Goal: Task Accomplishment & Management: Manage account settings

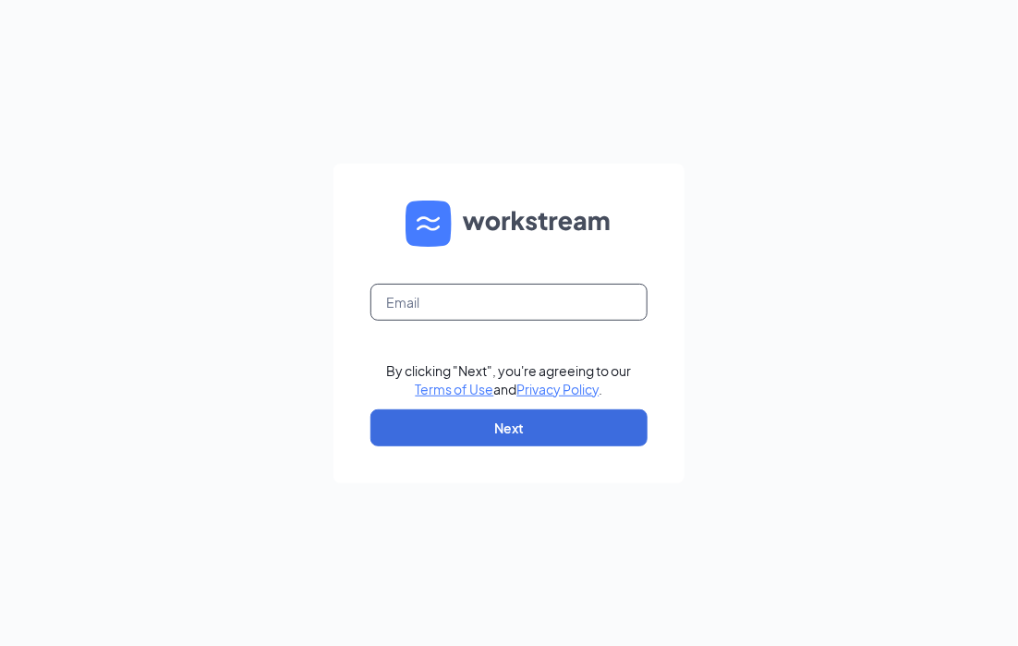
click at [526, 306] on input "text" at bounding box center [509, 302] width 277 height 37
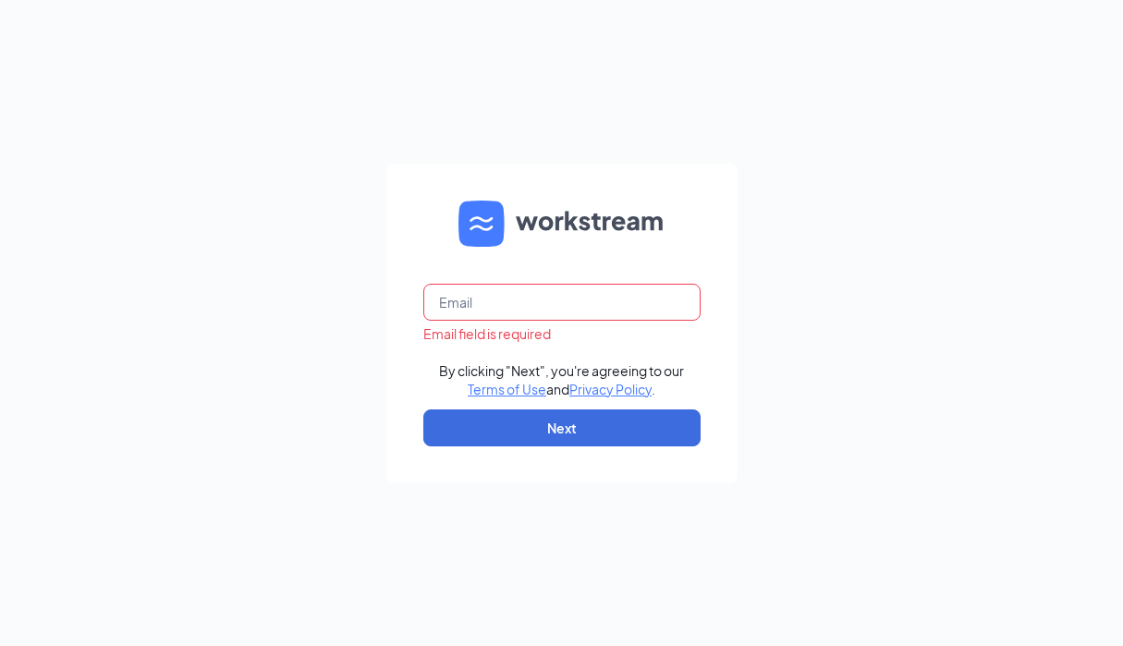
click at [562, 304] on input "text" at bounding box center [561, 302] width 277 height 37
click at [548, 304] on input "mich.deguzman@fractily" at bounding box center [561, 302] width 277 height 37
click at [656, 302] on input "mich.deguzman+fractily" at bounding box center [561, 302] width 277 height 37
type input "mich.deguzman+fractily@workstream.is"
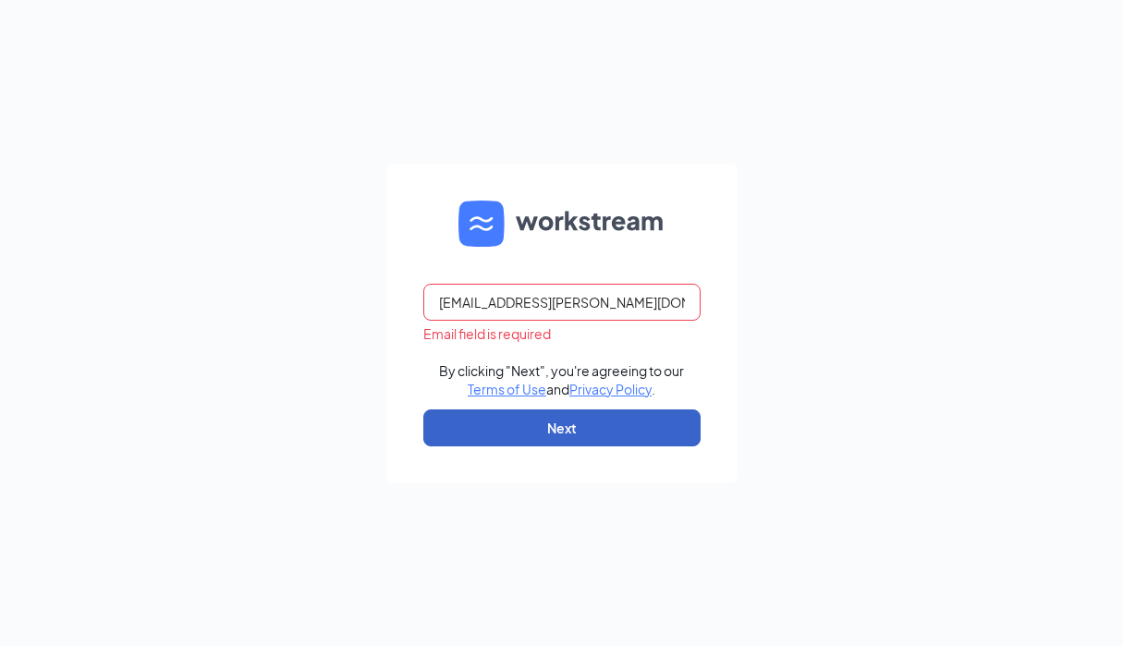
click at [585, 432] on button "Next" at bounding box center [561, 427] width 277 height 37
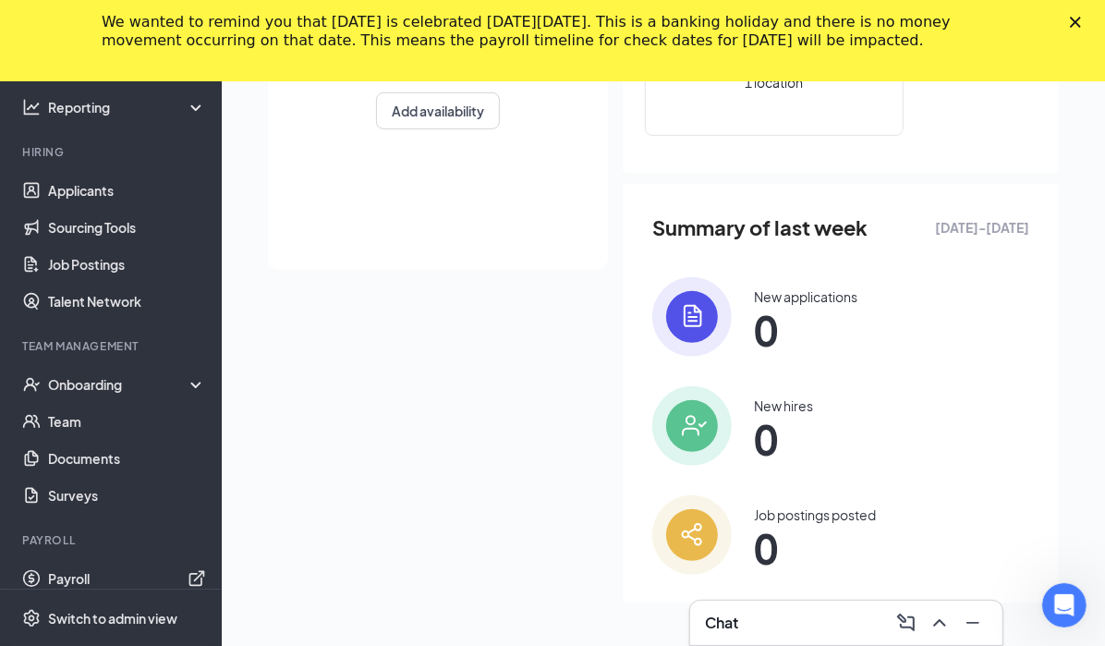
scroll to position [197, 0]
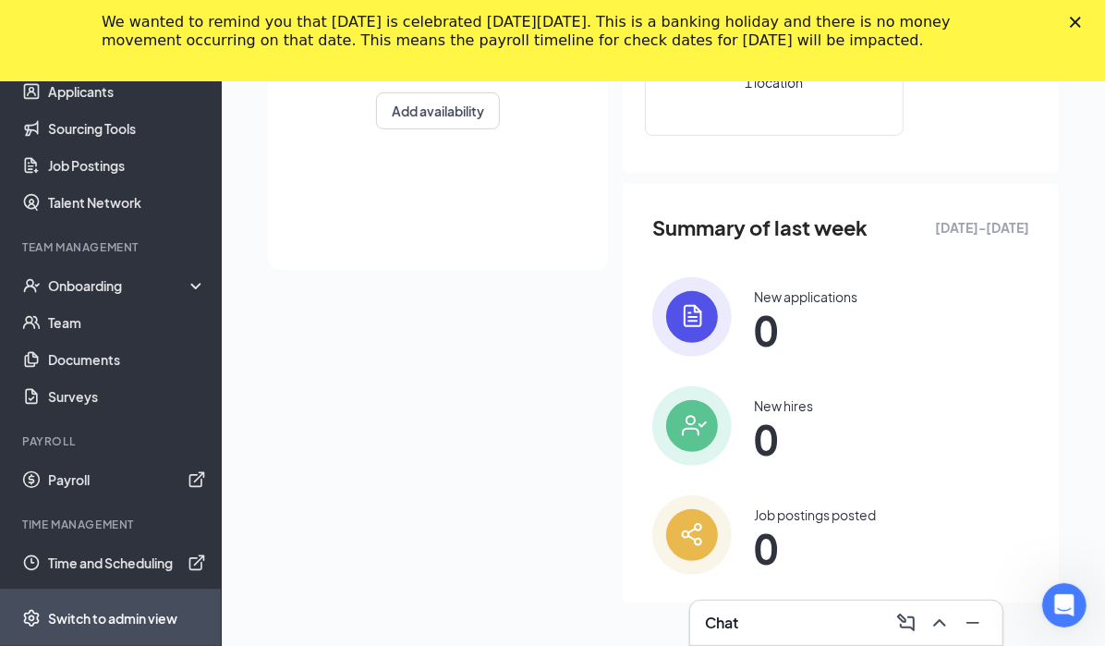
click at [137, 627] on span "Switch to admin view" at bounding box center [127, 618] width 158 height 56
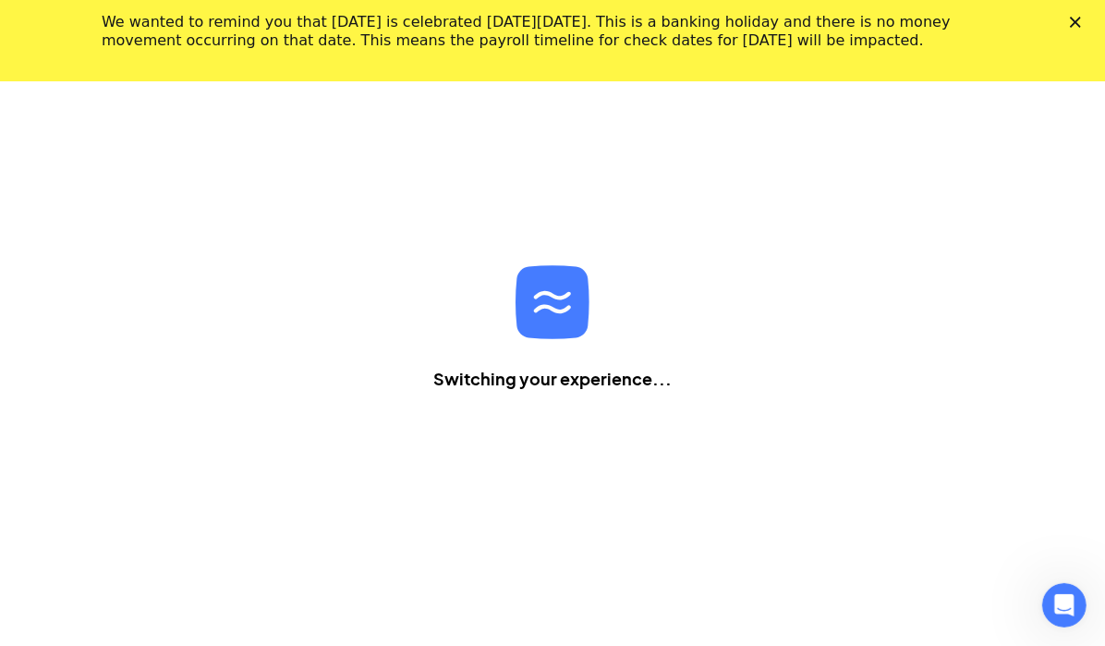
scroll to position [81, 0]
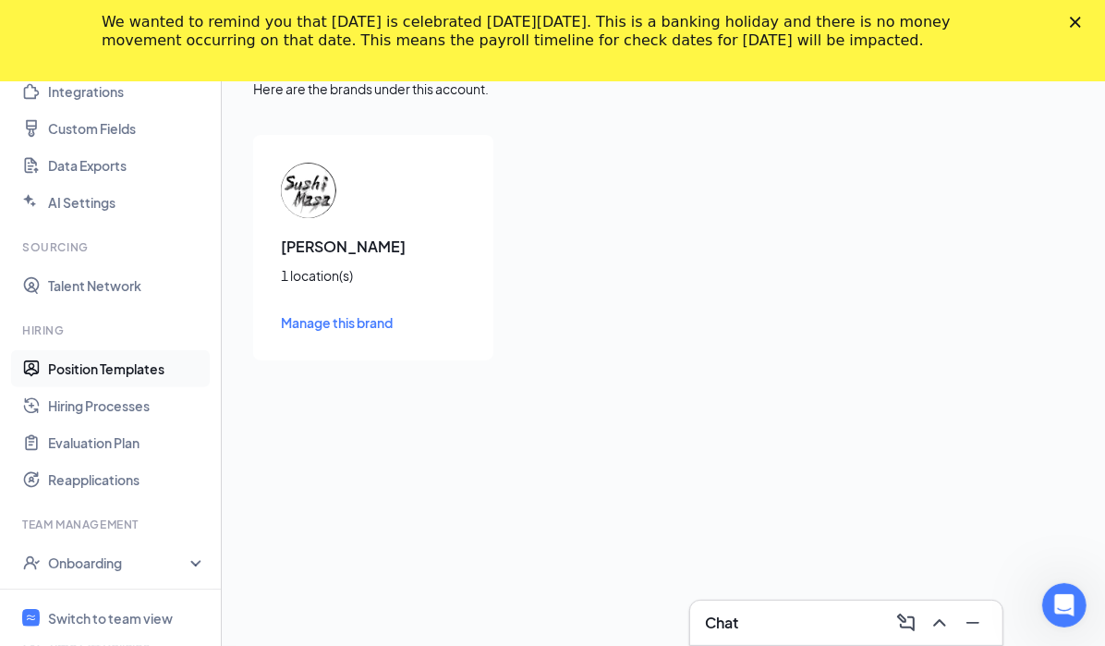
click at [106, 371] on link "Position Templates" at bounding box center [127, 368] width 158 height 37
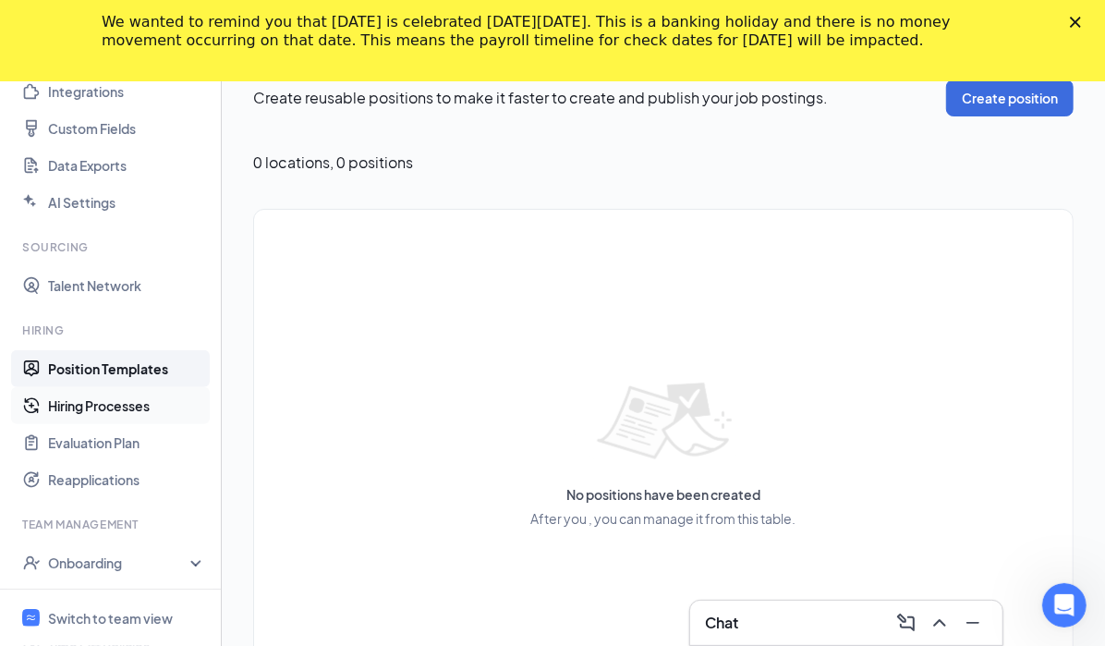
click at [123, 403] on link "Hiring Processes" at bounding box center [127, 405] width 158 height 37
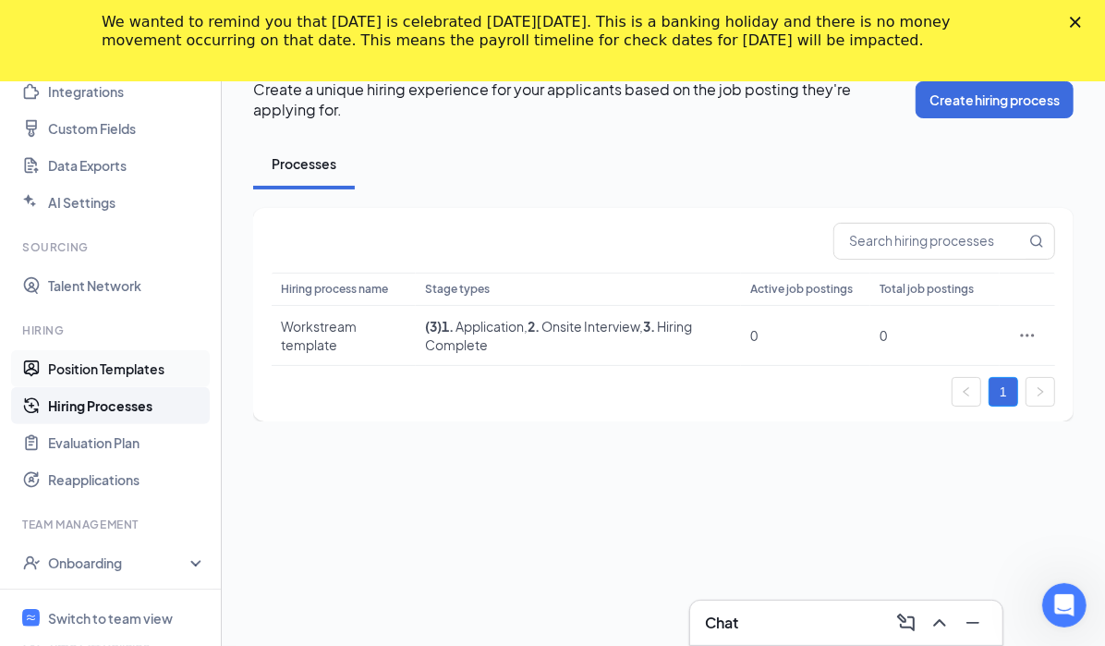
click at [131, 371] on link "Position Templates" at bounding box center [127, 368] width 158 height 37
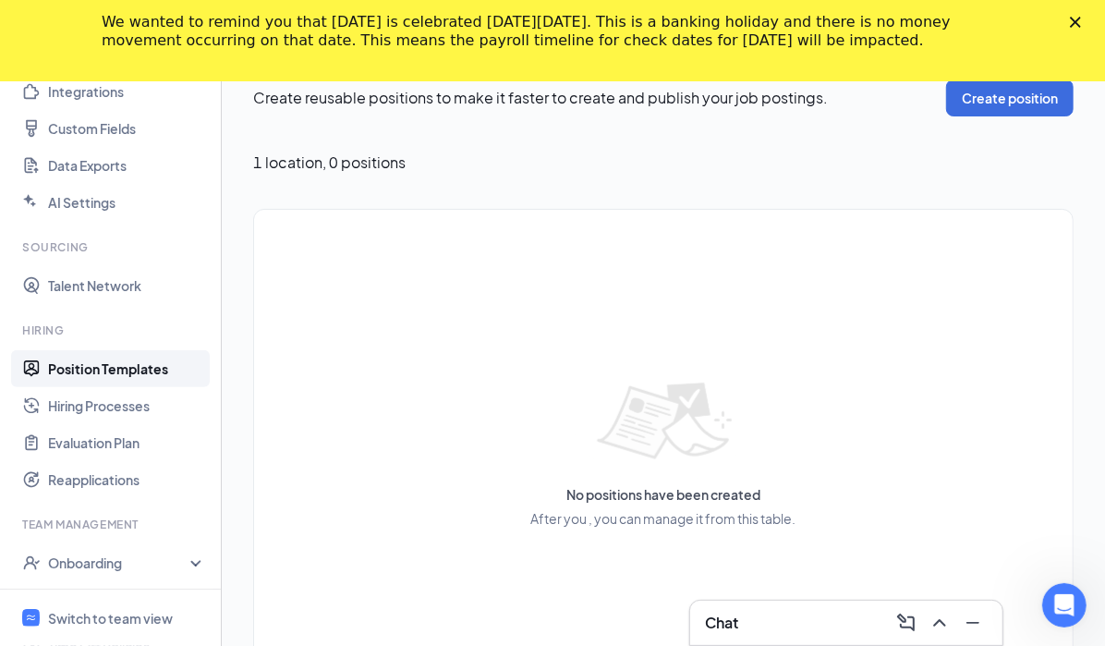
click at [476, 480] on div "No positions have been created After you , you can manage it from this table." at bounding box center [664, 454] width 782 height 462
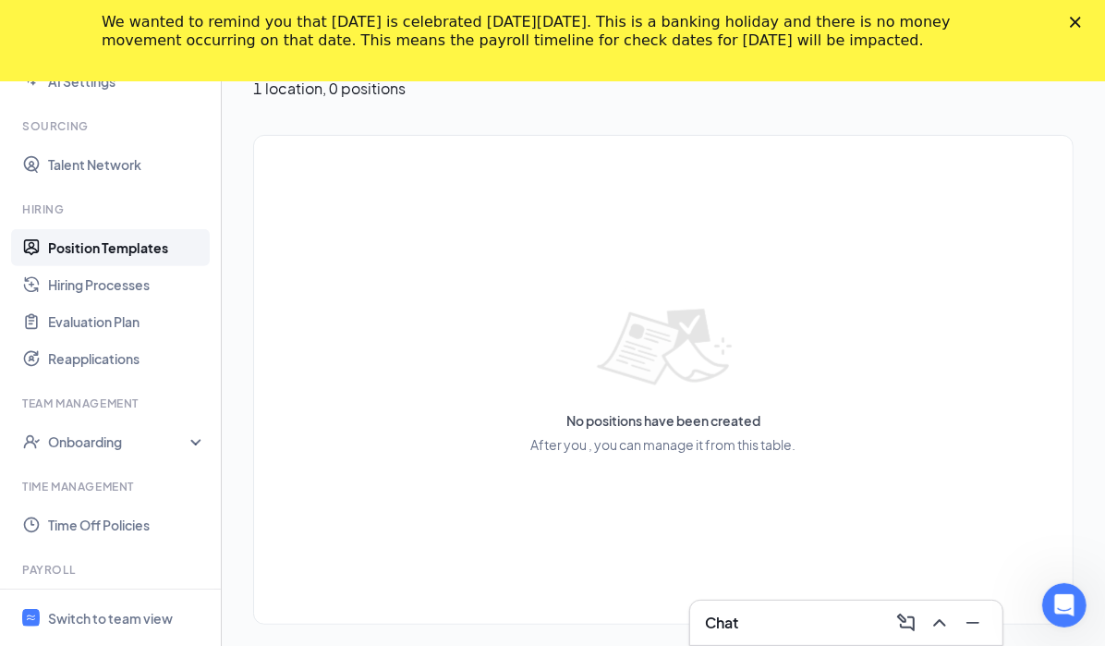
scroll to position [408, 0]
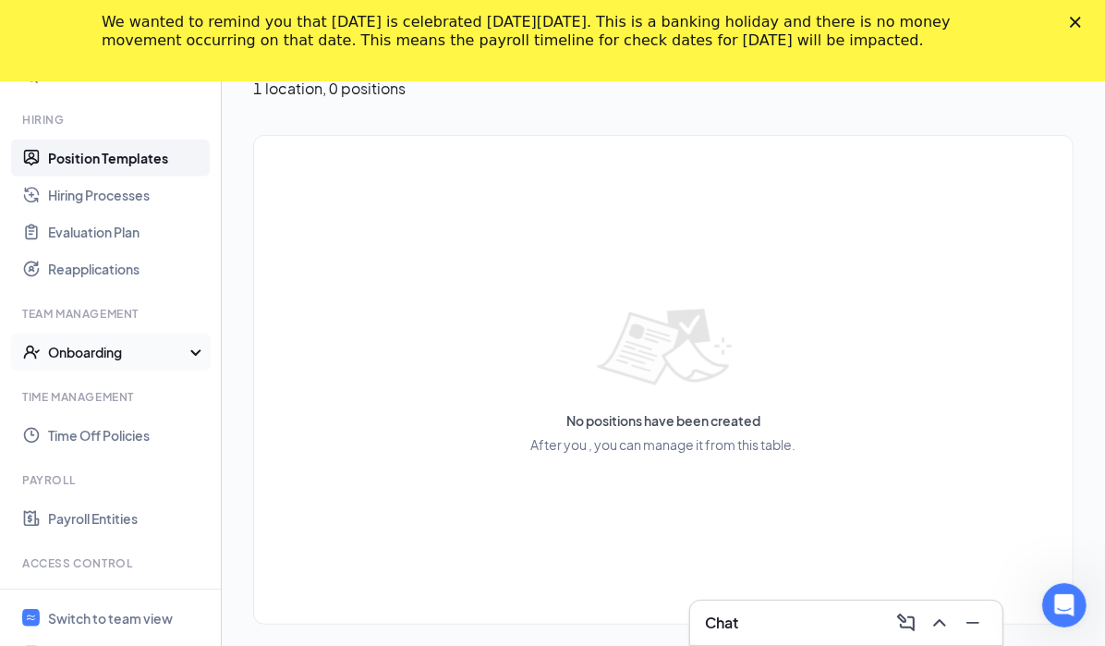
click at [164, 347] on div "Onboarding" at bounding box center [119, 352] width 142 height 18
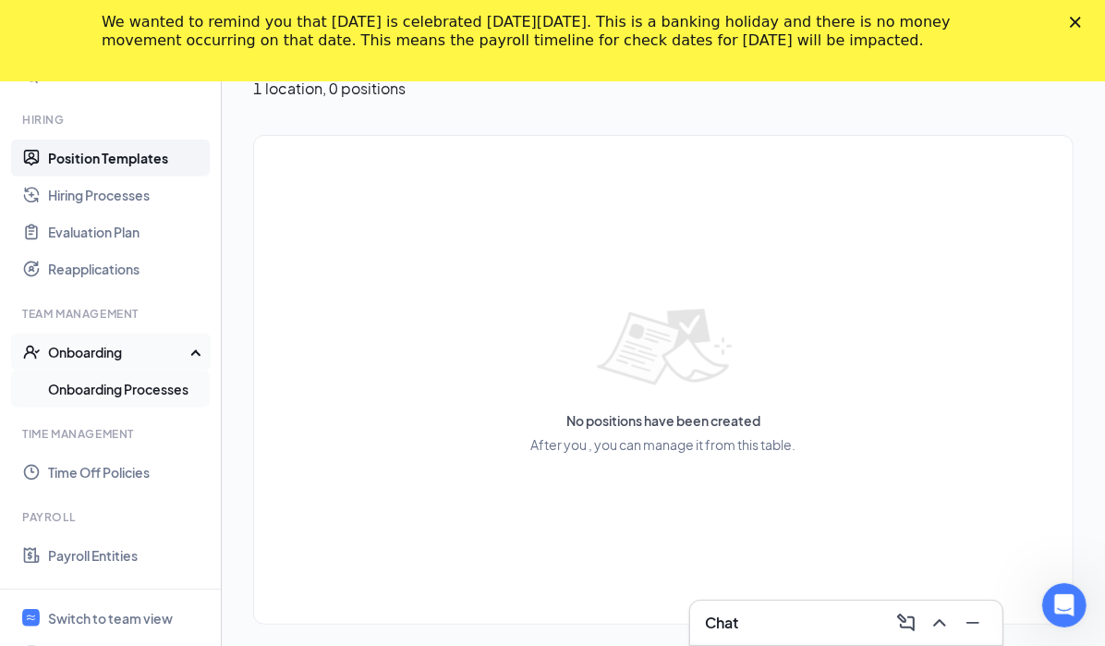
click at [137, 393] on link "Onboarding Processes" at bounding box center [127, 389] width 158 height 37
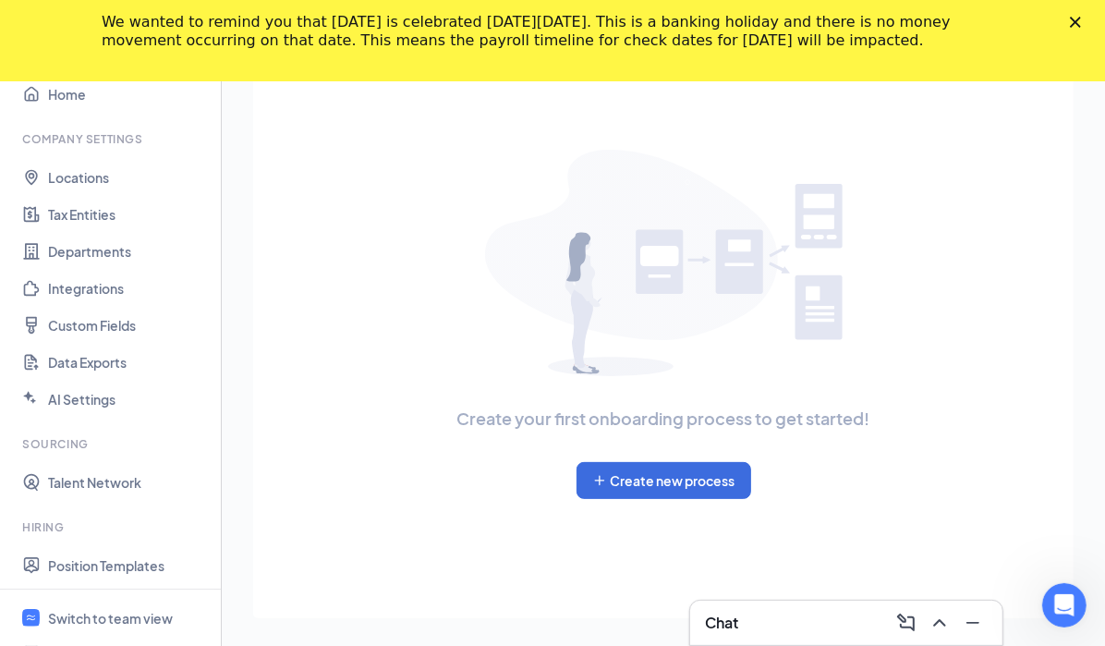
click at [1089, 22] on div "Close" at bounding box center [1079, 22] width 18 height 11
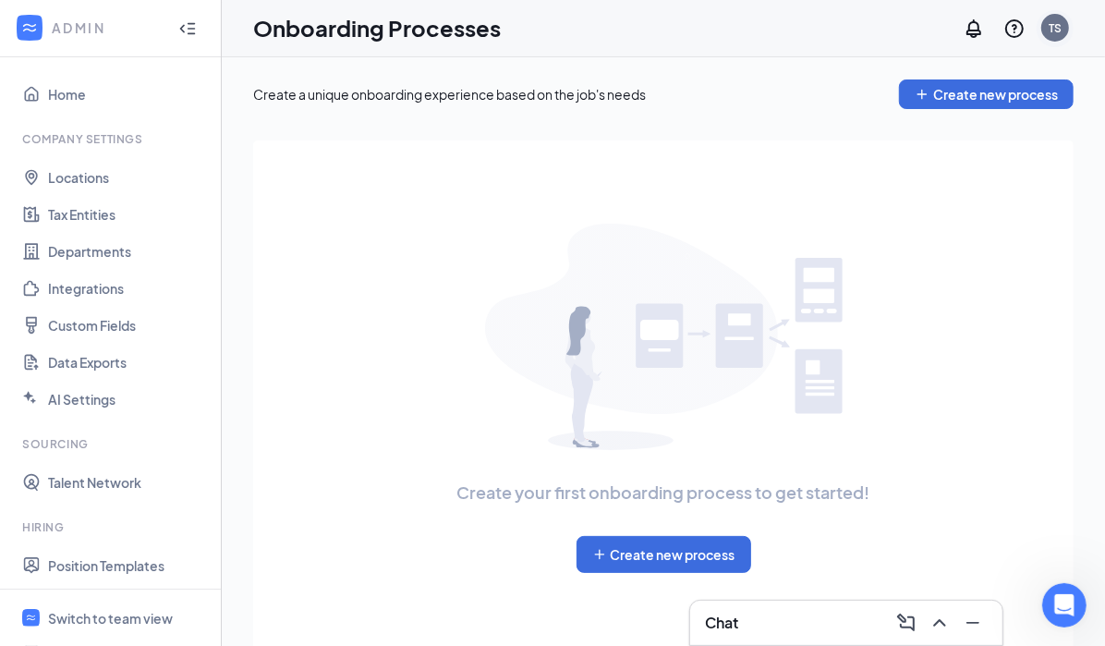
click at [1050, 28] on div "TS" at bounding box center [1055, 28] width 13 height 16
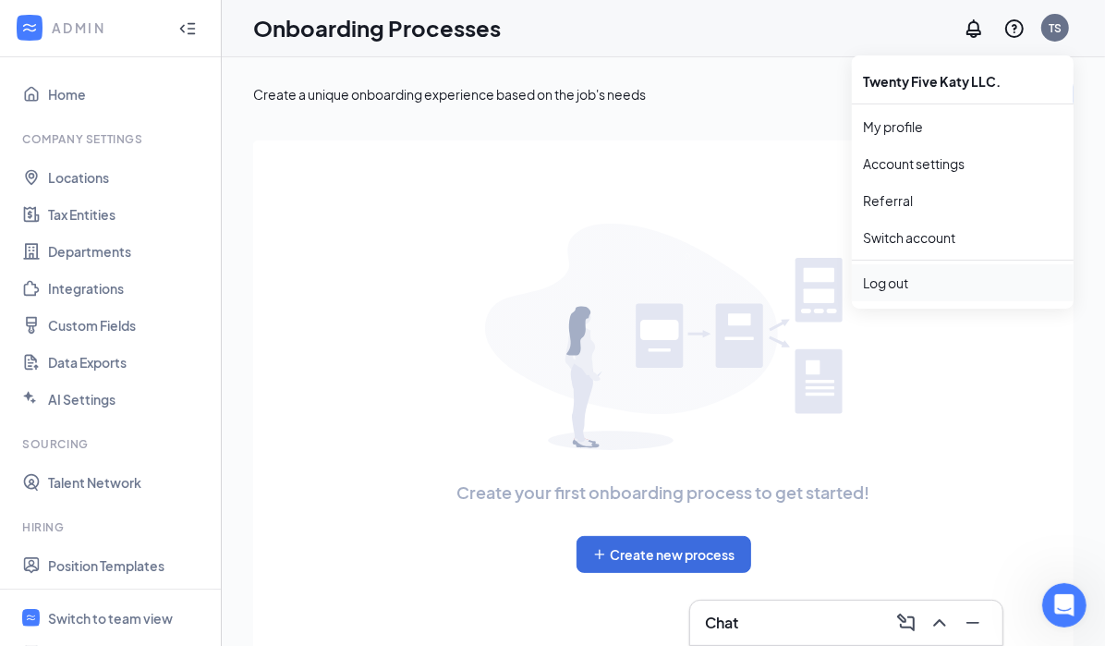
click at [928, 283] on div "Log out" at bounding box center [963, 283] width 200 height 18
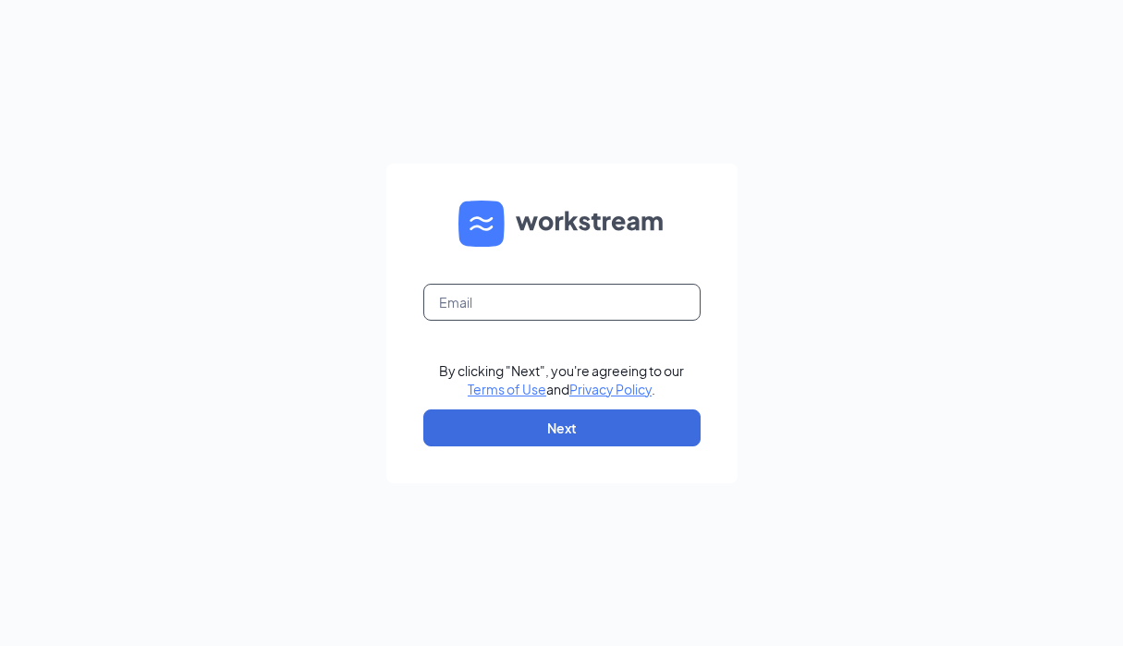
click at [638, 298] on input "text" at bounding box center [561, 302] width 277 height 37
type input "M"
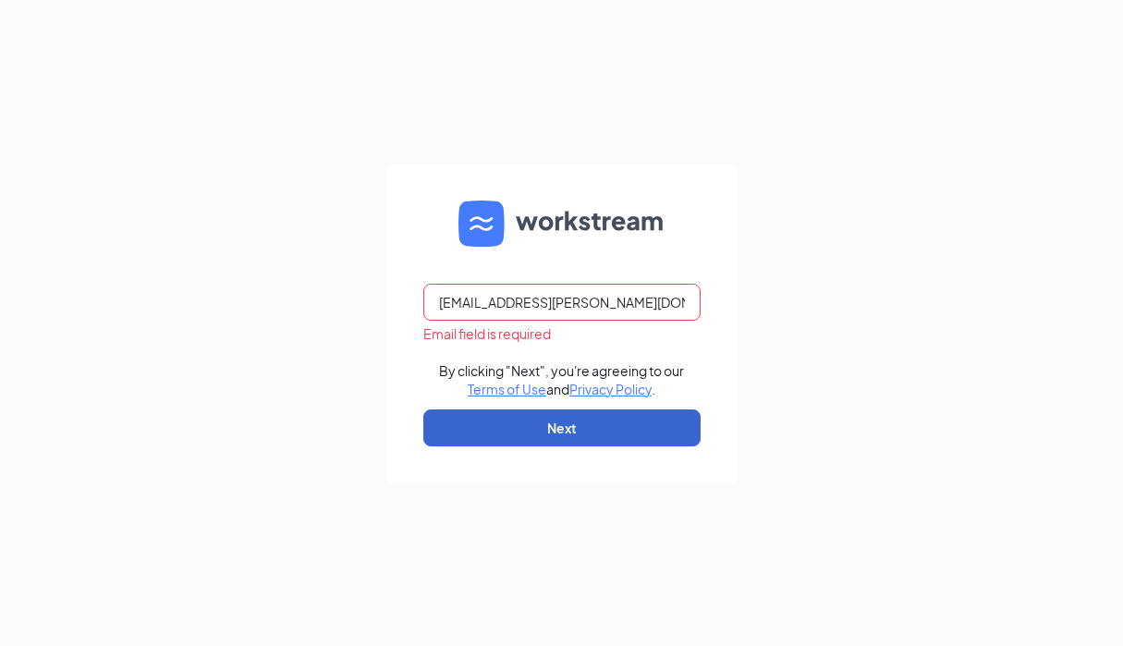
type input "mich.deguzman+twenty@workstream.is"
click at [554, 423] on button "Next" at bounding box center [561, 427] width 277 height 37
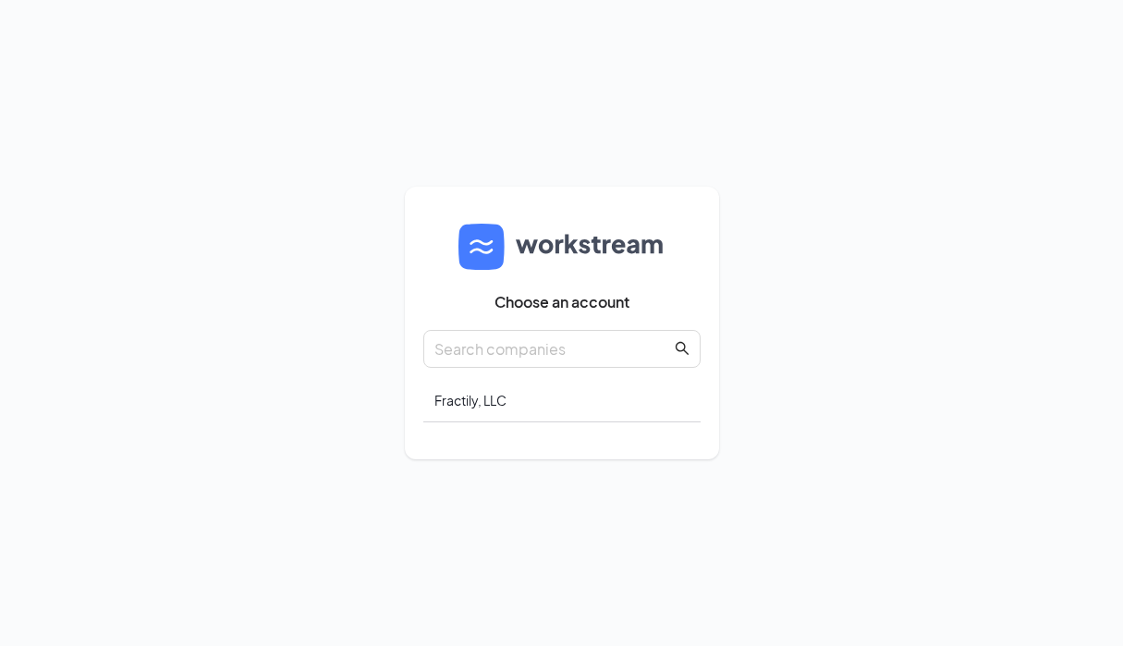
drag, startPoint x: 925, startPoint y: 140, endPoint x: 724, endPoint y: 206, distance: 212.1
click at [925, 140] on div "Choose an account Fractily, LLC" at bounding box center [561, 323] width 1123 height 646
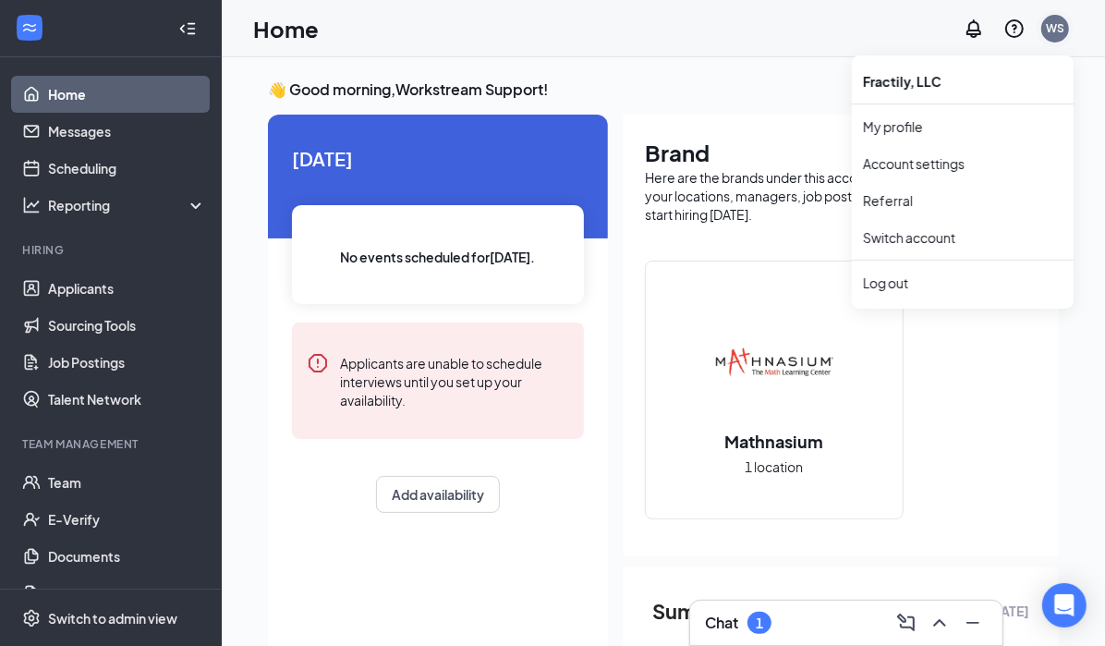
click at [1056, 39] on div "WS" at bounding box center [1055, 29] width 28 height 28
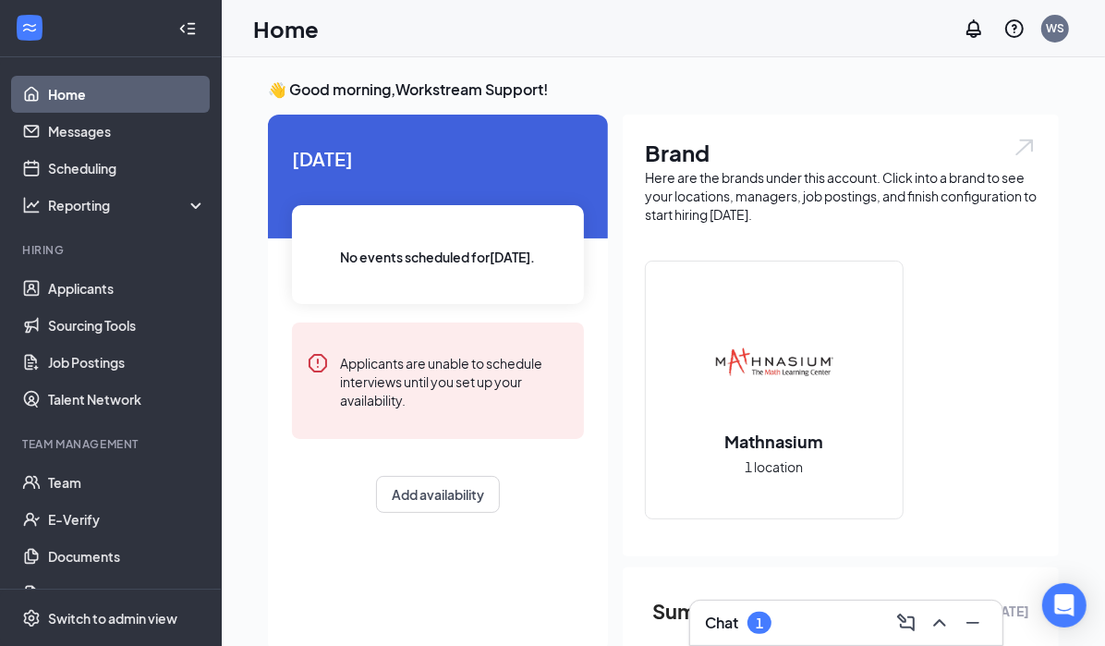
click at [889, 276] on div "Mathnasium 1 location" at bounding box center [774, 390] width 257 height 257
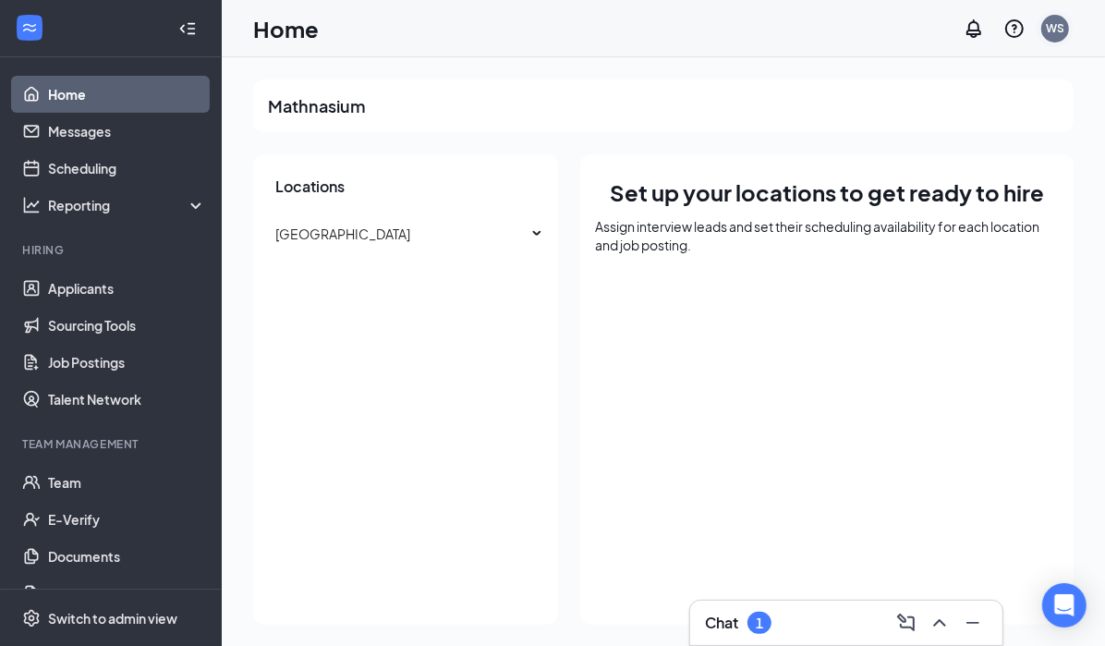
click at [1062, 30] on div "WS" at bounding box center [1055, 28] width 18 height 16
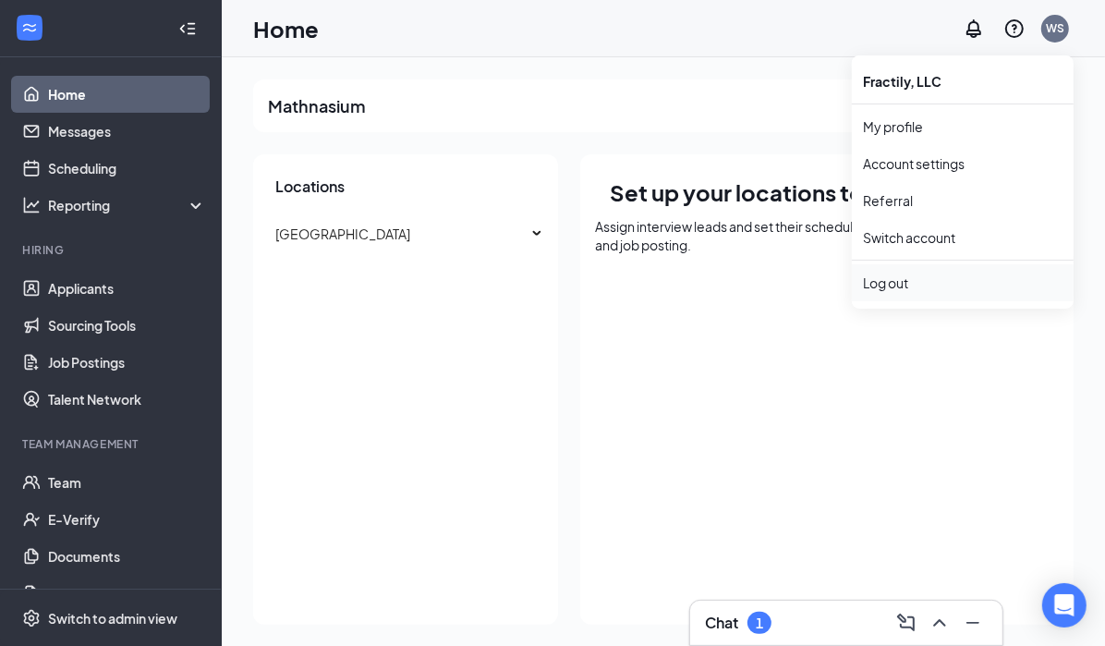
click at [893, 285] on div "Log out" at bounding box center [963, 283] width 200 height 18
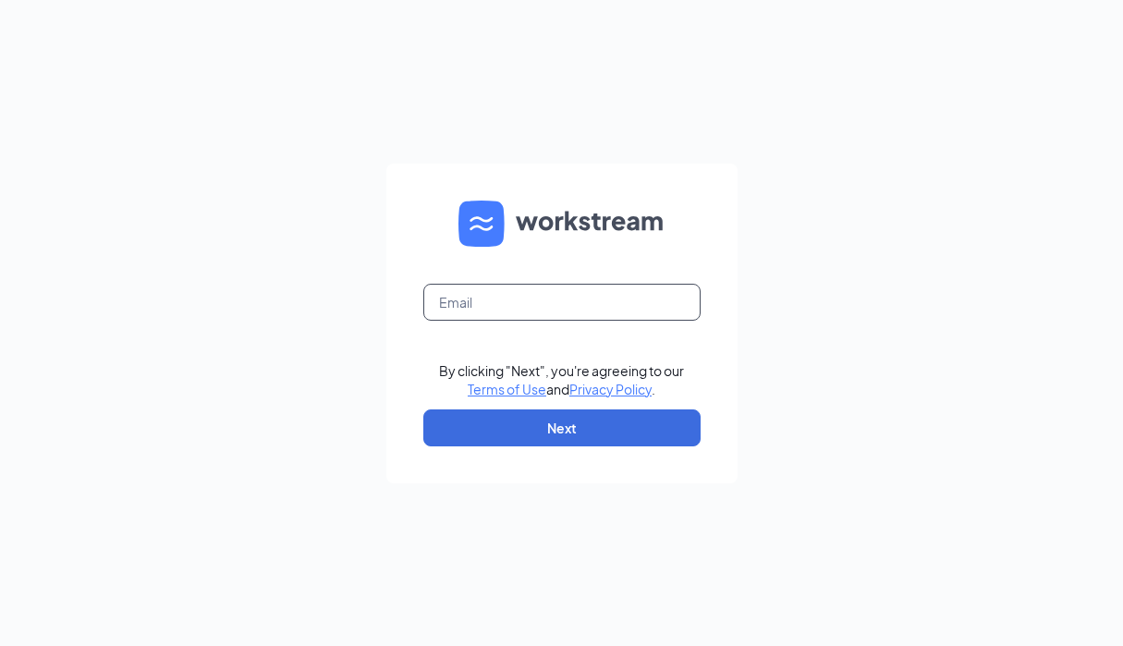
click at [533, 311] on input "text" at bounding box center [561, 302] width 277 height 37
type input "i"
type input "mich.deguzman+twenty@workstream.is"
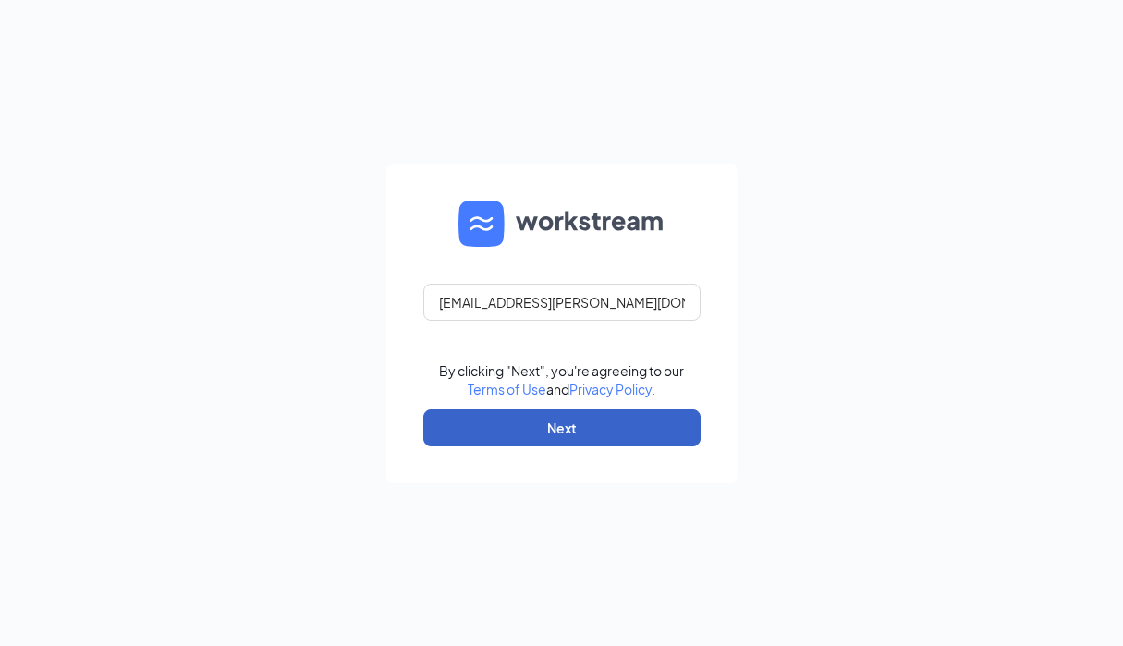
click at [570, 432] on button "Next" at bounding box center [561, 427] width 277 height 37
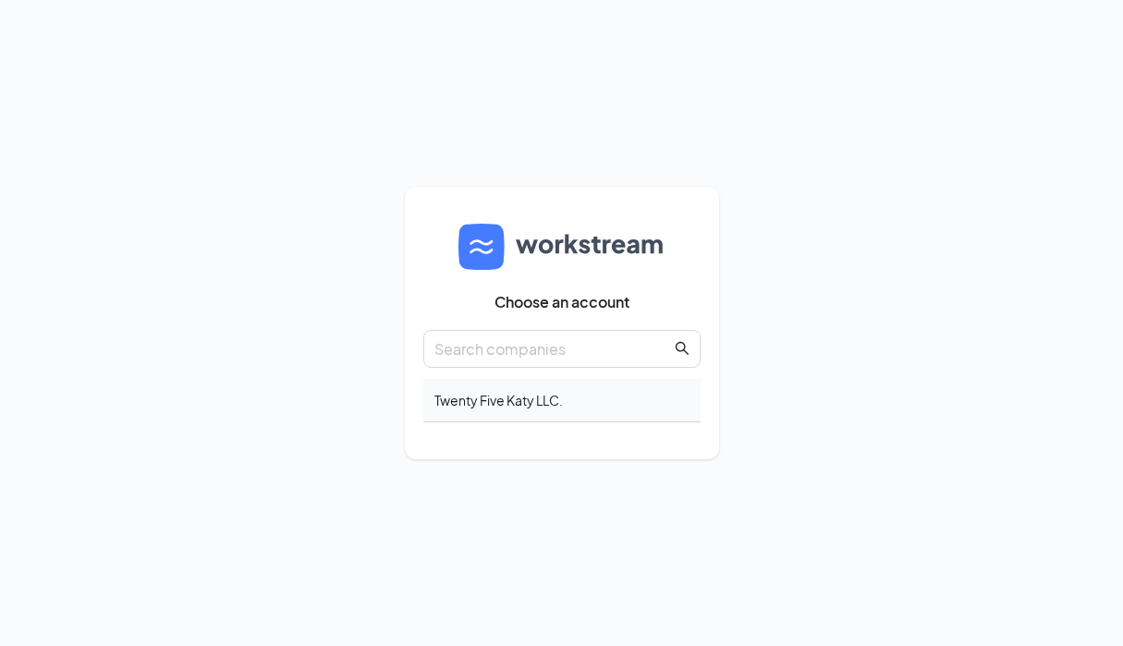
click at [517, 400] on div "Twenty Five Katy LLC." at bounding box center [561, 400] width 277 height 43
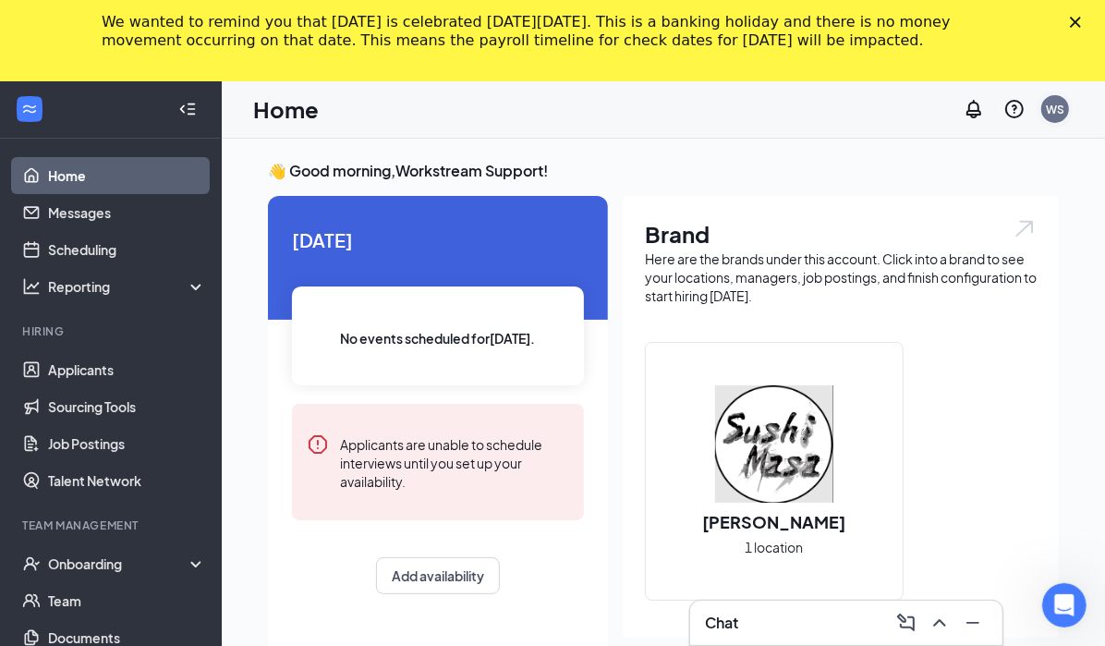
click at [1060, 114] on div "WS" at bounding box center [1055, 110] width 18 height 16
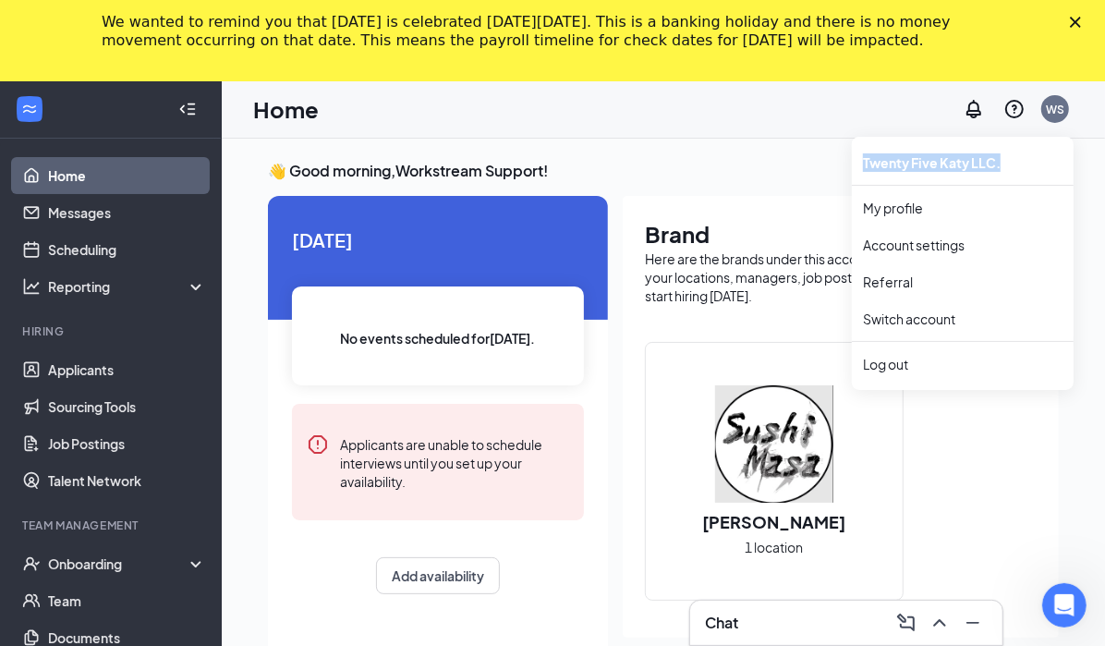
drag, startPoint x: 1005, startPoint y: 164, endPoint x: 847, endPoint y: 164, distance: 158.0
click at [852, 164] on div "Twenty Five Katy LLC. My profile Account settings Referral Switch account Log o…" at bounding box center [963, 260] width 222 height 259
copy div "Twenty Five Katy LLC."
